Goal: Task Accomplishment & Management: Manage account settings

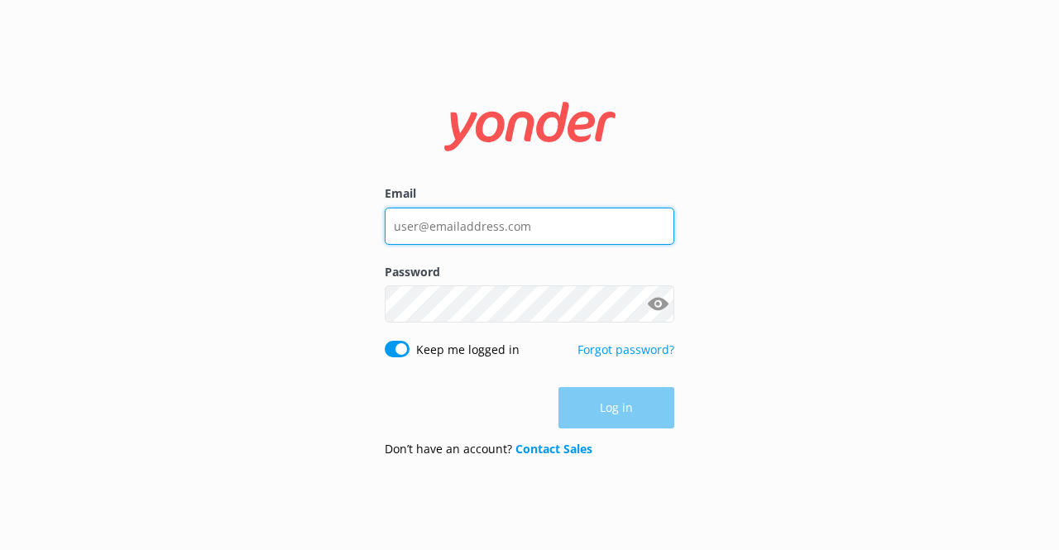
type input "[EMAIL_ADDRESS][DOMAIN_NAME]"
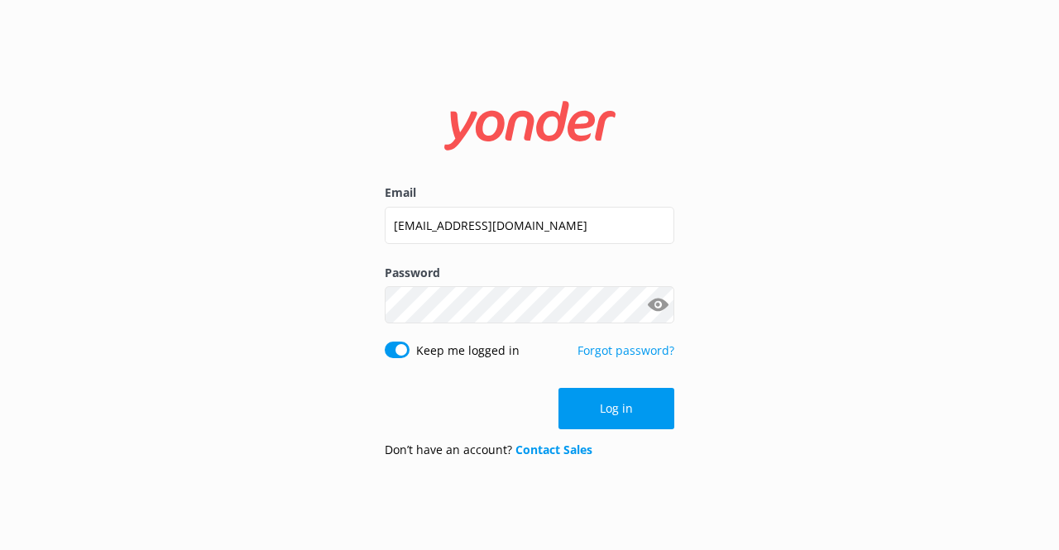
click at [596, 402] on div "Log in" at bounding box center [530, 408] width 290 height 41
click at [598, 408] on button "Log in" at bounding box center [617, 408] width 116 height 41
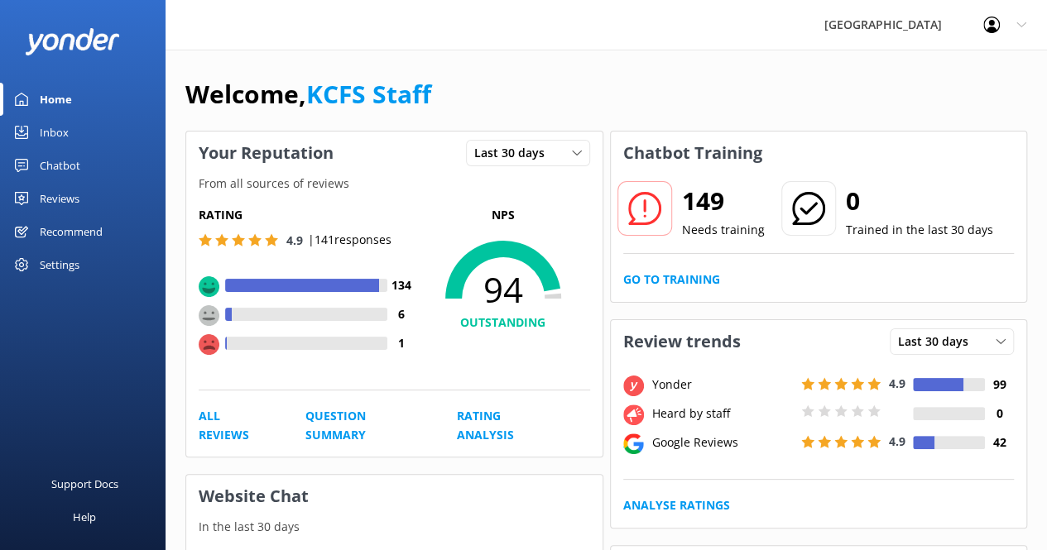
click at [65, 130] on div "Inbox" at bounding box center [54, 132] width 29 height 33
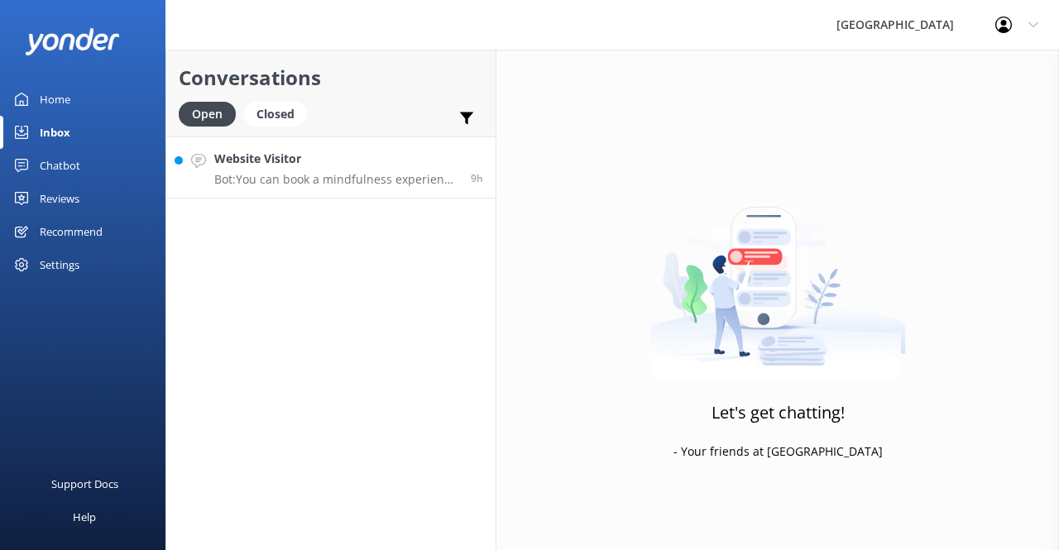
click at [363, 164] on h4 "Website Visitor" at bounding box center [336, 159] width 244 height 18
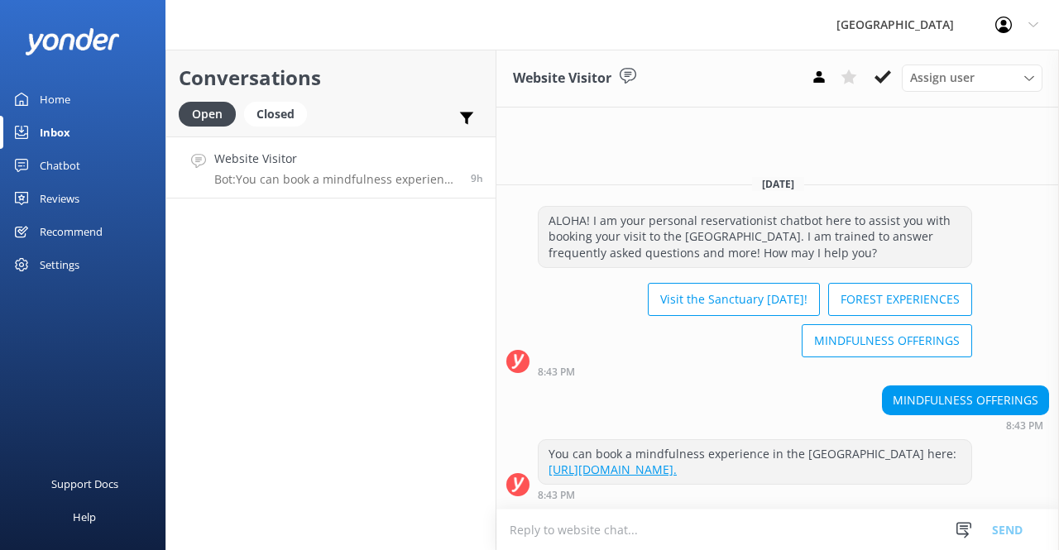
click at [885, 81] on icon at bounding box center [883, 77] width 17 height 17
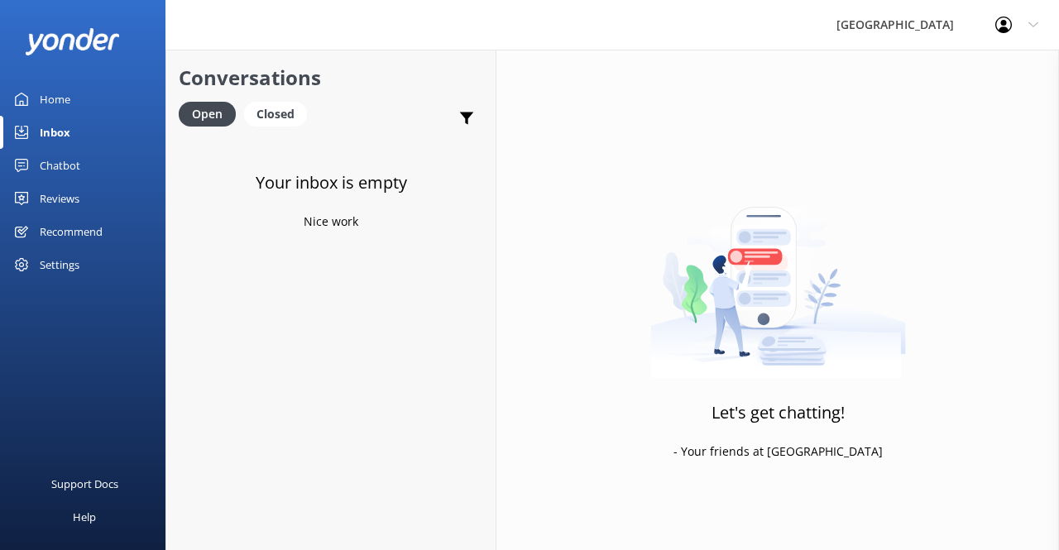
click at [70, 200] on div "Reviews" at bounding box center [60, 198] width 40 height 33
